Goal: Information Seeking & Learning: Learn about a topic

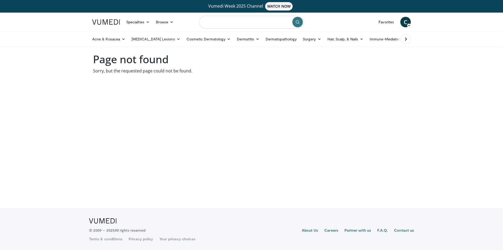
click at [231, 24] on input "Search topics, interventions" at bounding box center [251, 22] width 105 height 13
type input "**********"
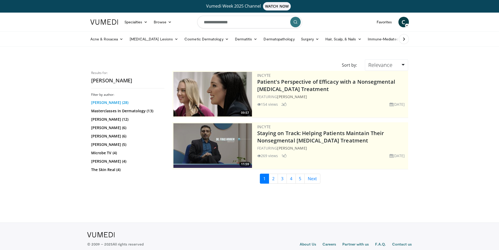
click at [111, 101] on link "[PERSON_NAME] (28)" at bounding box center [127, 102] width 72 height 5
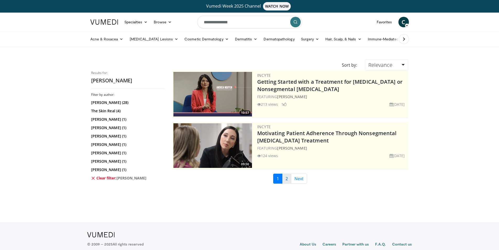
click at [289, 180] on link "2" at bounding box center [286, 179] width 9 height 10
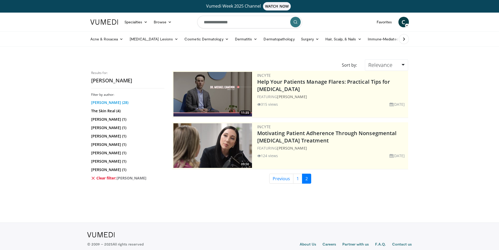
click at [114, 103] on link "[PERSON_NAME] (28)" at bounding box center [127, 102] width 72 height 5
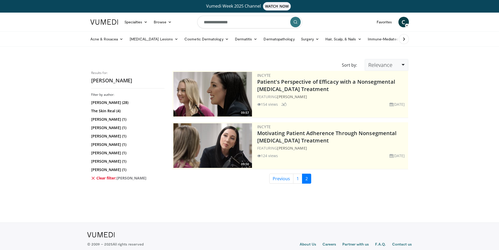
click at [399, 64] on link "Relevance" at bounding box center [386, 65] width 43 height 12
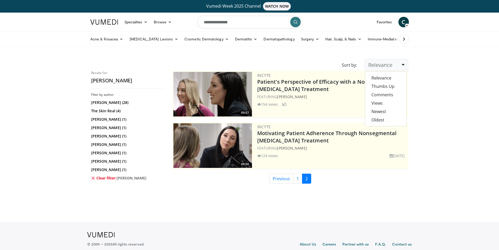
click at [469, 71] on body "Vumedi Week 2025 Channel WATCH NOW Specialties Adult & Family Medicine Allergy,…" at bounding box center [249, 132] width 499 height 264
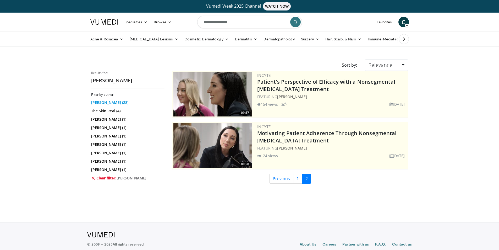
click at [129, 102] on link "[PERSON_NAME] (28)" at bounding box center [127, 102] width 72 height 5
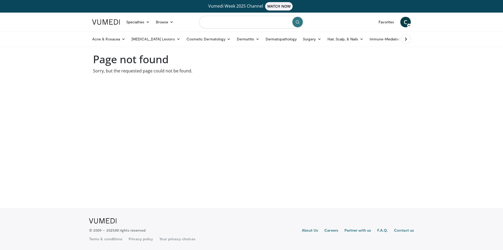
click at [259, 26] on input "Search topics, interventions" at bounding box center [251, 22] width 105 height 13
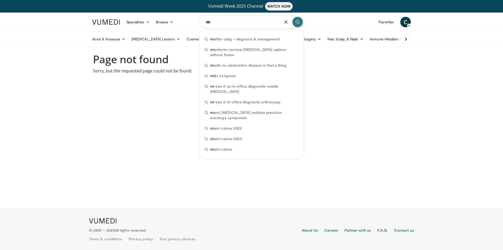
type input "****"
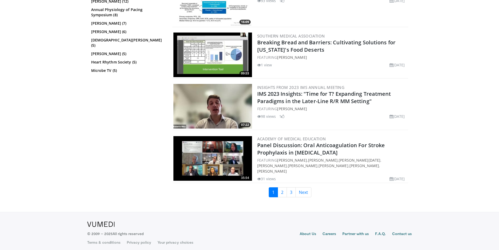
scroll to position [247, 0]
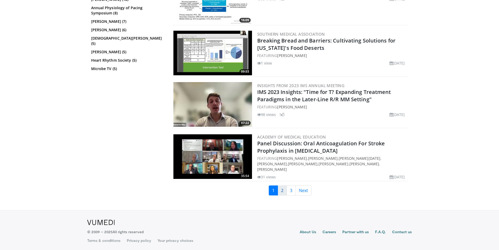
click at [281, 190] on link "2" at bounding box center [282, 190] width 9 height 10
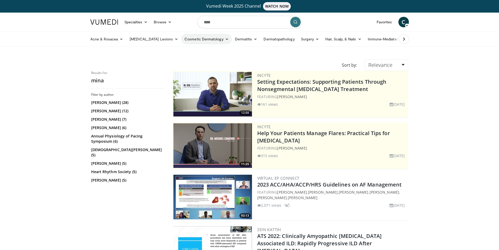
click at [189, 37] on link "Cosmetic Dermatology" at bounding box center [206, 39] width 50 height 10
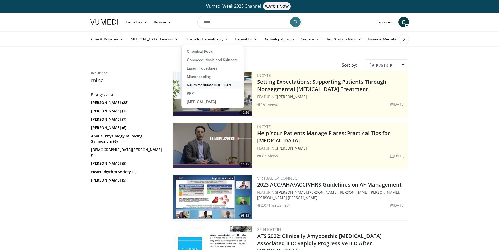
click at [192, 85] on link "Neuromodulators & Fillers" at bounding box center [213, 85] width 62 height 8
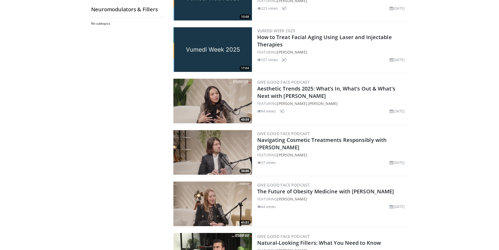
scroll to position [157, 0]
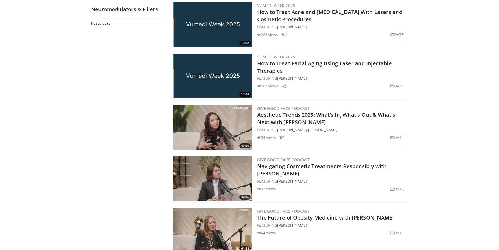
click at [220, 122] on img at bounding box center [213, 127] width 79 height 45
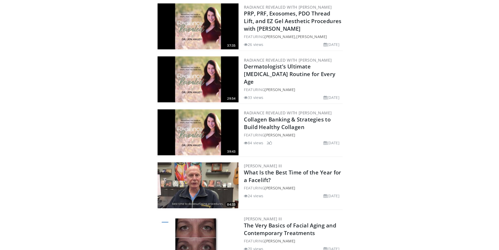
scroll to position [618, 0]
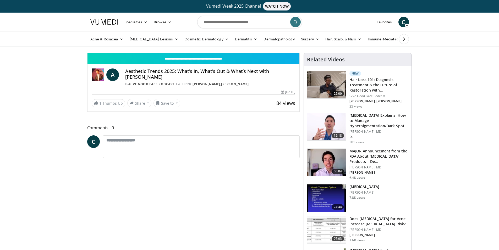
click at [176, 69] on h4 "Aesthetic Trends 2025: What’s In, What’s Out & What’s Next with [PERSON_NAME]" at bounding box center [210, 73] width 170 height 11
click at [140, 71] on h4 "Aesthetic Trends 2025: What’s In, What’s Out & What’s Next with [PERSON_NAME]" at bounding box center [210, 73] width 170 height 11
